Goal: Information Seeking & Learning: Find specific fact

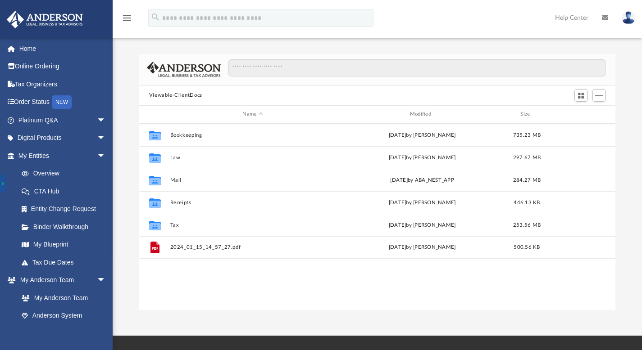
scroll to position [198, 469]
click at [31, 52] on link "Home" at bounding box center [62, 49] width 113 height 18
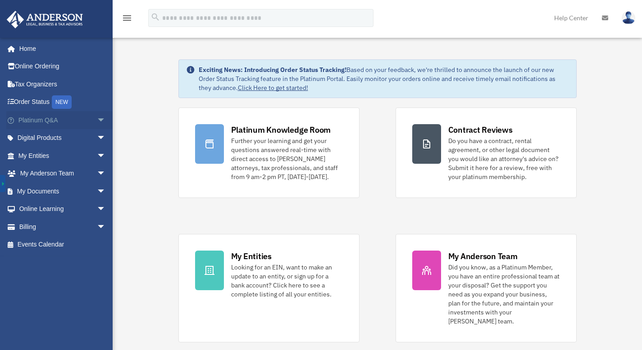
click at [97, 123] on span "arrow_drop_down" at bounding box center [106, 120] width 18 height 18
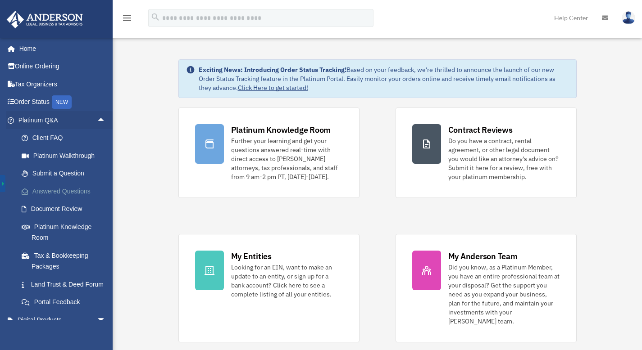
click at [62, 191] on link "Answered Questions" at bounding box center [66, 191] width 107 height 18
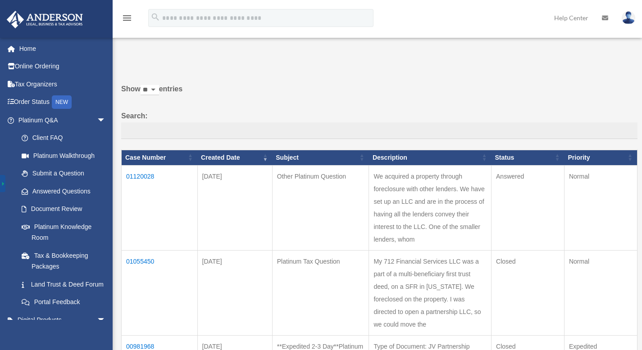
click at [136, 175] on td "01120028" at bounding box center [160, 207] width 76 height 85
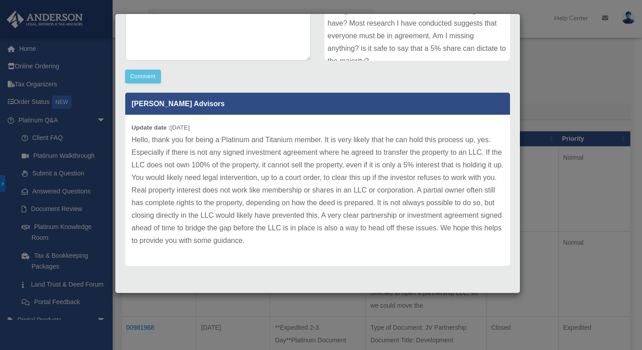
scroll to position [59, 0]
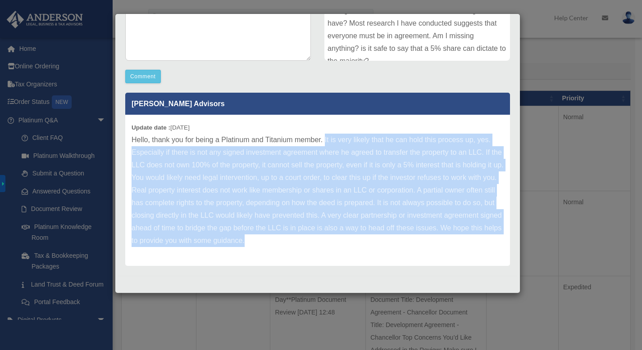
drag, startPoint x: 324, startPoint y: 140, endPoint x: 356, endPoint y: 241, distance: 105.8
click at [356, 241] on p "Hello, thank you for being a Platinum and Titanium member. It is very likely th…" at bounding box center [318, 190] width 372 height 113
copy p "It is very likely that he can hold this process up, yes. Especially if there is…"
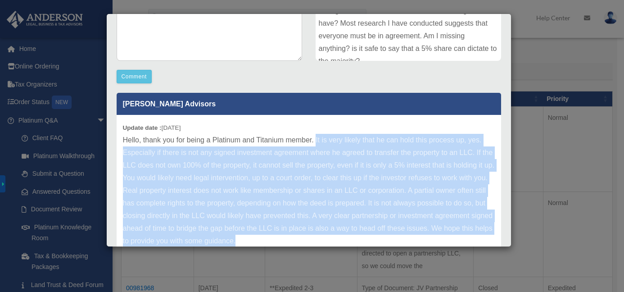
scroll to position [218, 0]
